Goal: Task Accomplishment & Management: Use online tool/utility

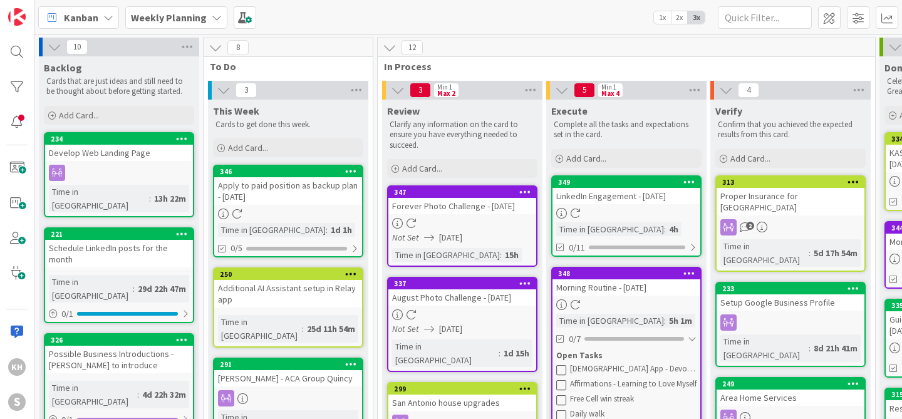
scroll to position [127, 0]
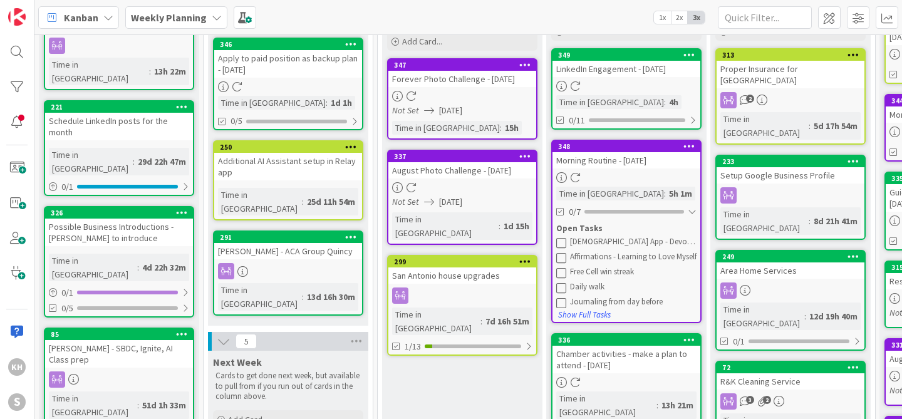
click at [561, 306] on icon at bounding box center [561, 303] width 10 height 10
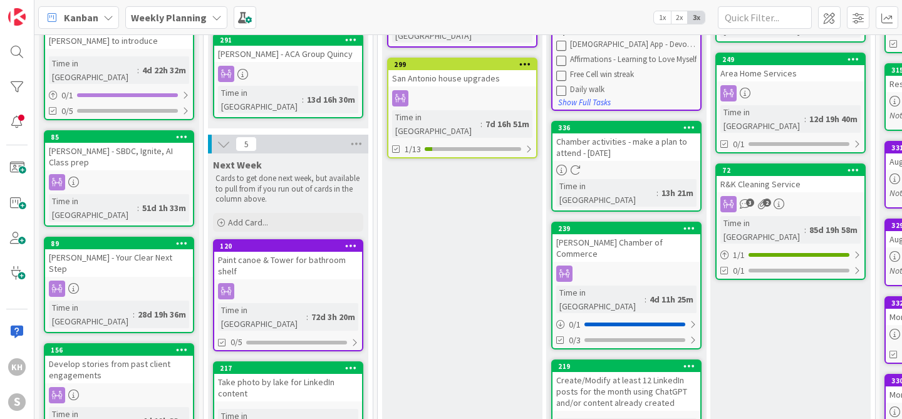
scroll to position [367, 0]
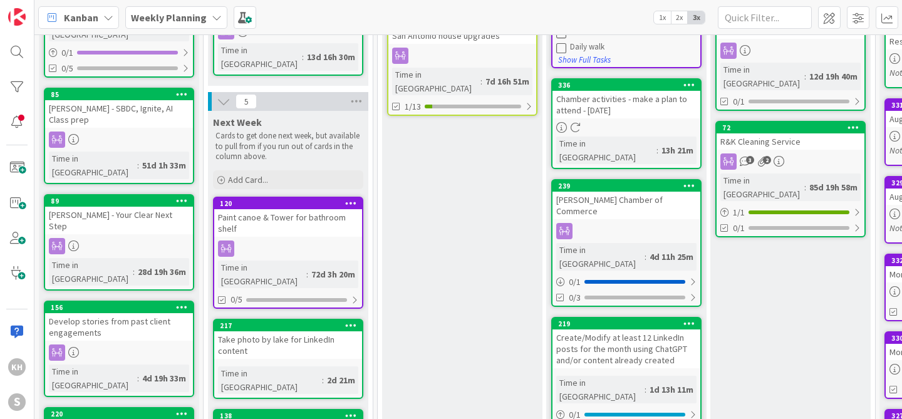
click at [618, 223] on div at bounding box center [627, 231] width 148 height 16
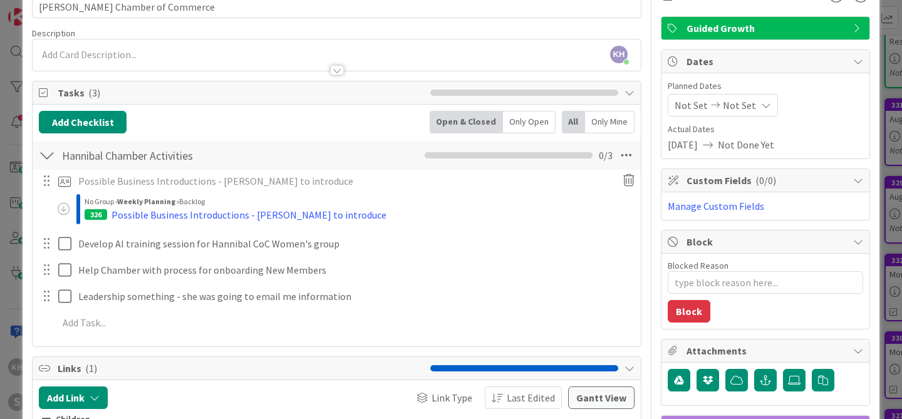
scroll to position [74, 0]
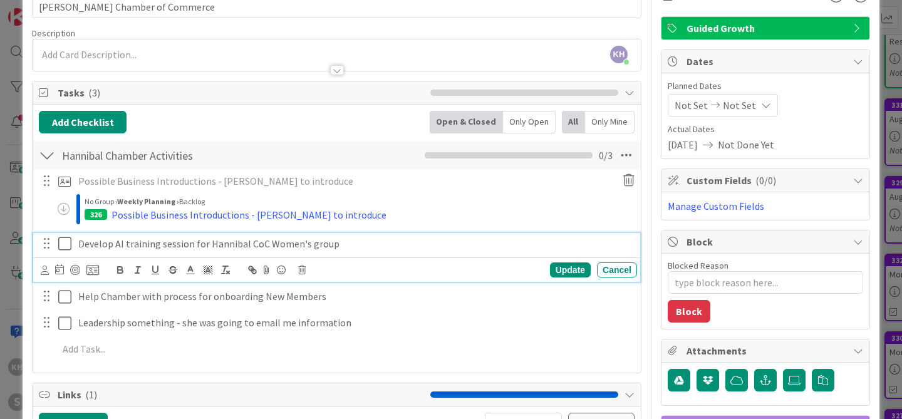
click at [100, 244] on p "Develop AI training session for Hannibal CoC Women's group" at bounding box center [355, 244] width 554 height 14
click at [93, 266] on icon at bounding box center [92, 269] width 13 height 11
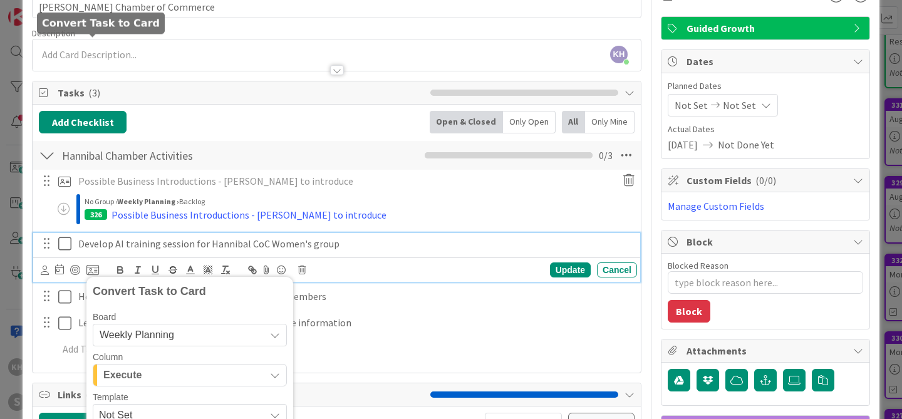
scroll to position [301, 0]
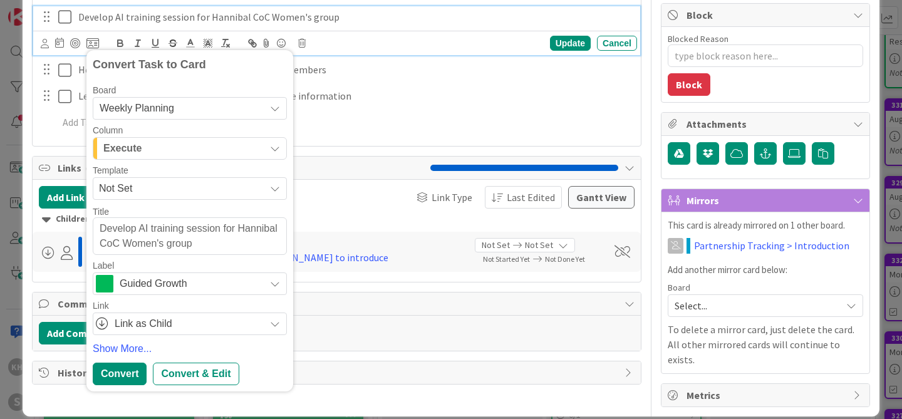
click at [277, 150] on icon "button" at bounding box center [275, 148] width 10 height 10
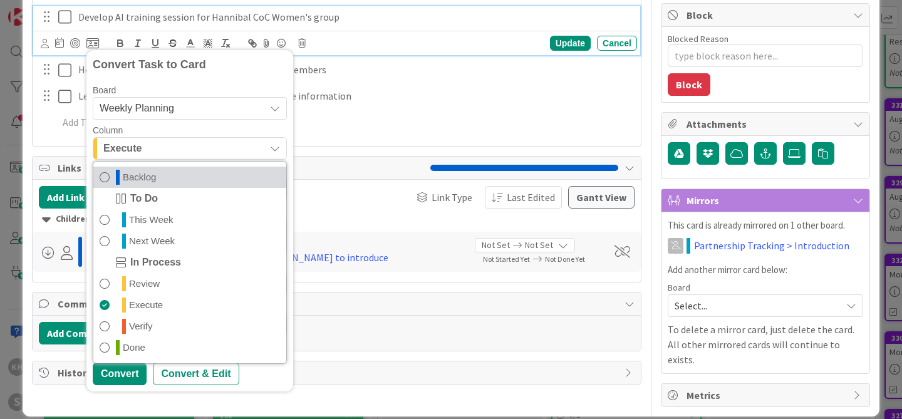
click at [207, 176] on link "Backlog" at bounding box center [189, 177] width 193 height 21
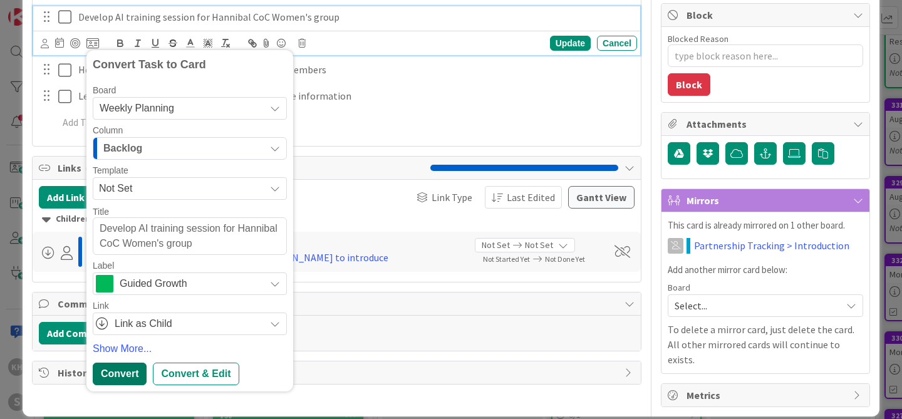
click at [130, 376] on div "Convert" at bounding box center [120, 374] width 54 height 23
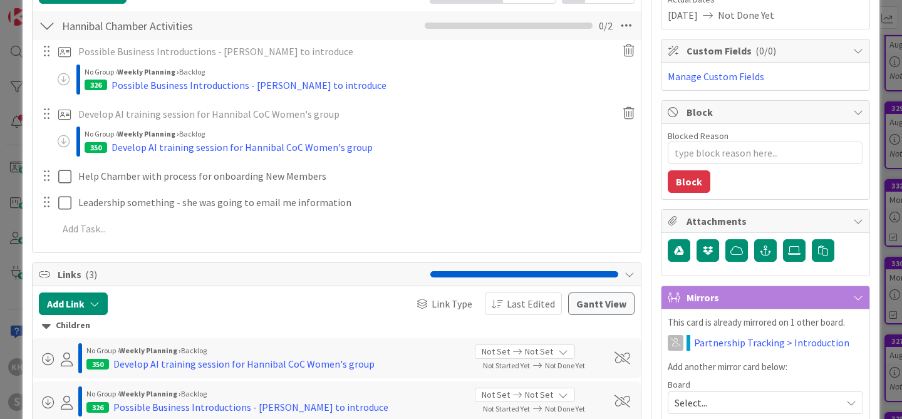
scroll to position [192, 0]
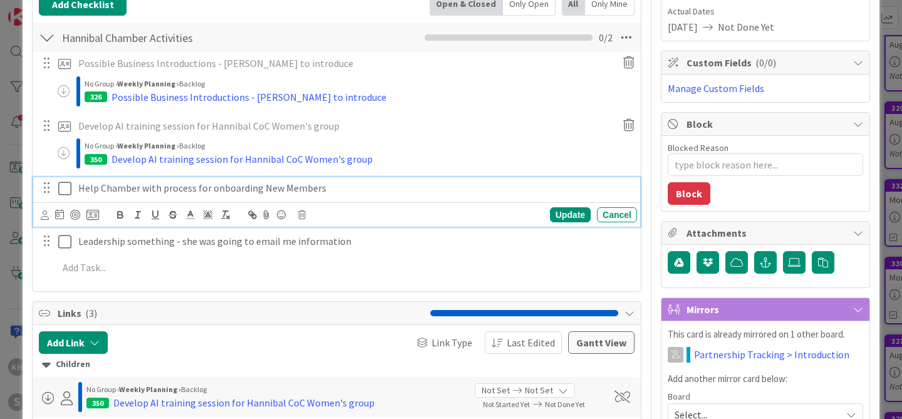
click at [85, 189] on p "Help Chamber with process for onboarding New Members" at bounding box center [355, 188] width 554 height 14
click at [89, 212] on icon at bounding box center [92, 214] width 13 height 11
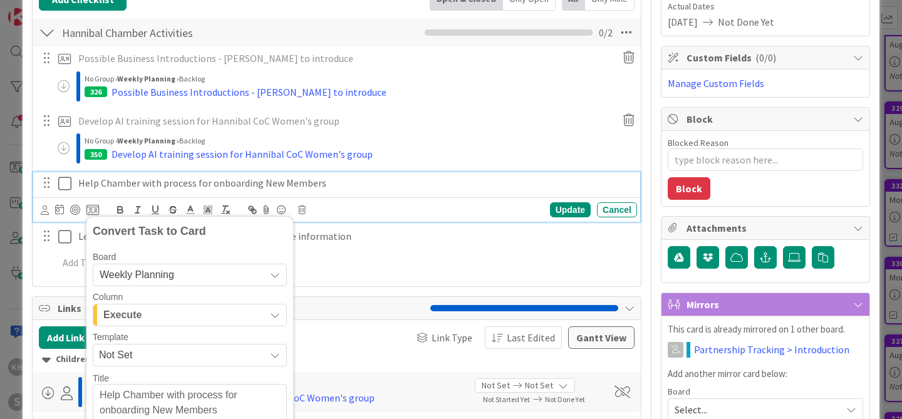
scroll to position [198, 0]
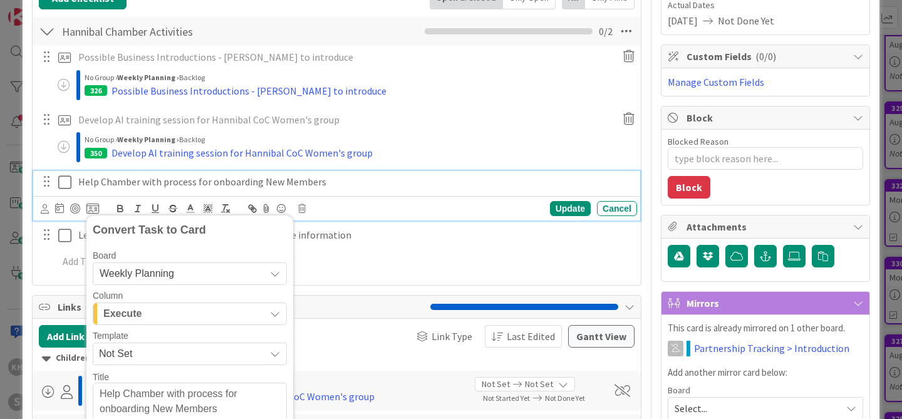
click at [274, 314] on icon "button" at bounding box center [275, 314] width 10 height 10
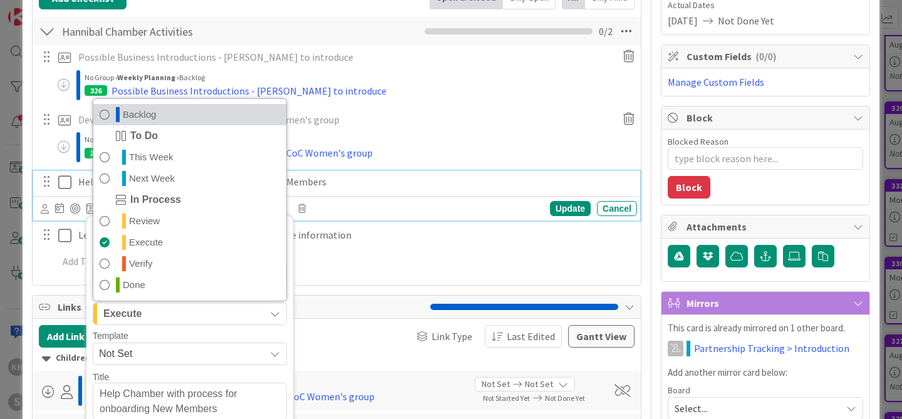
click at [150, 122] on span "Backlog" at bounding box center [139, 114] width 33 height 15
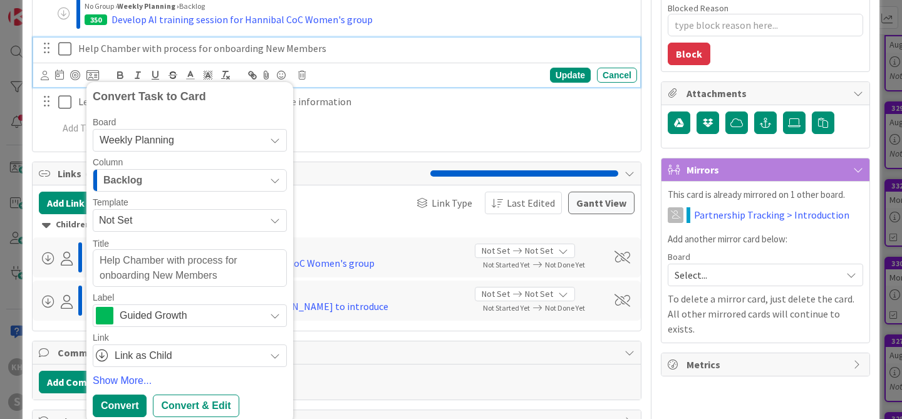
scroll to position [373, 0]
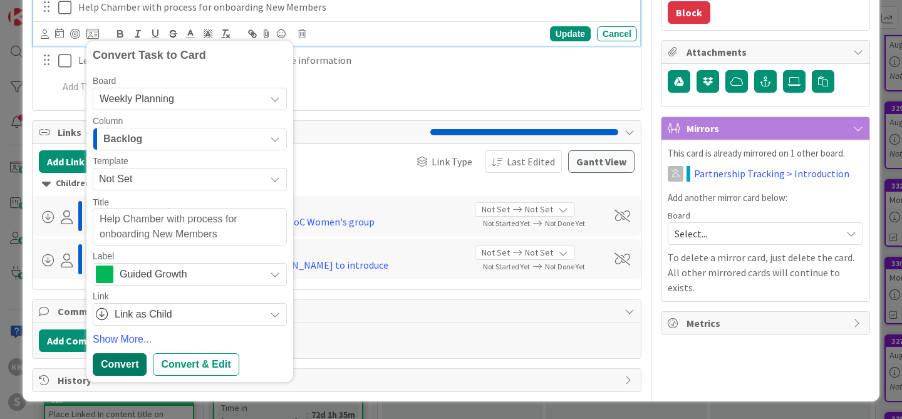
click at [131, 361] on div "Convert" at bounding box center [120, 364] width 54 height 23
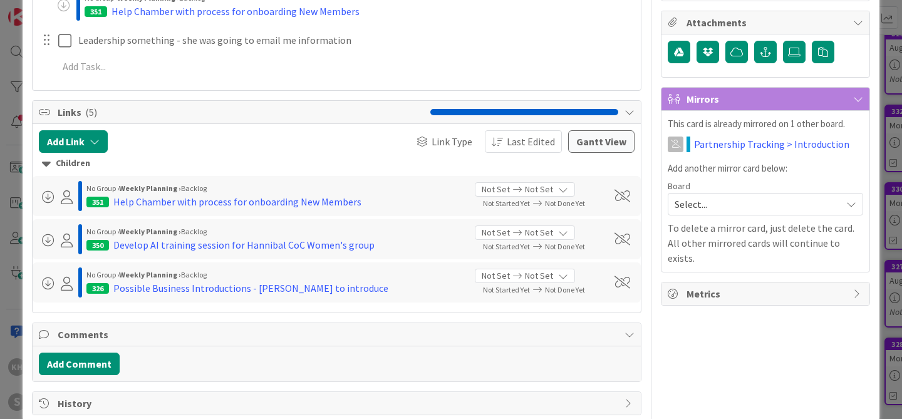
scroll to position [425, 0]
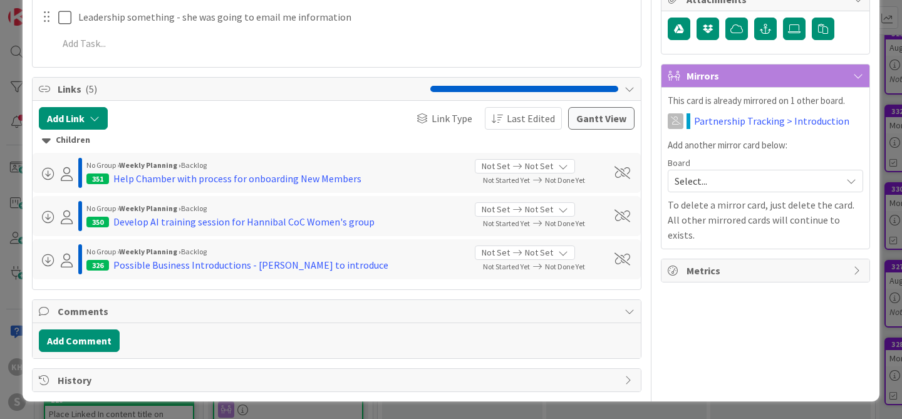
type textarea "x"
